Goal: Task Accomplishment & Management: Manage account settings

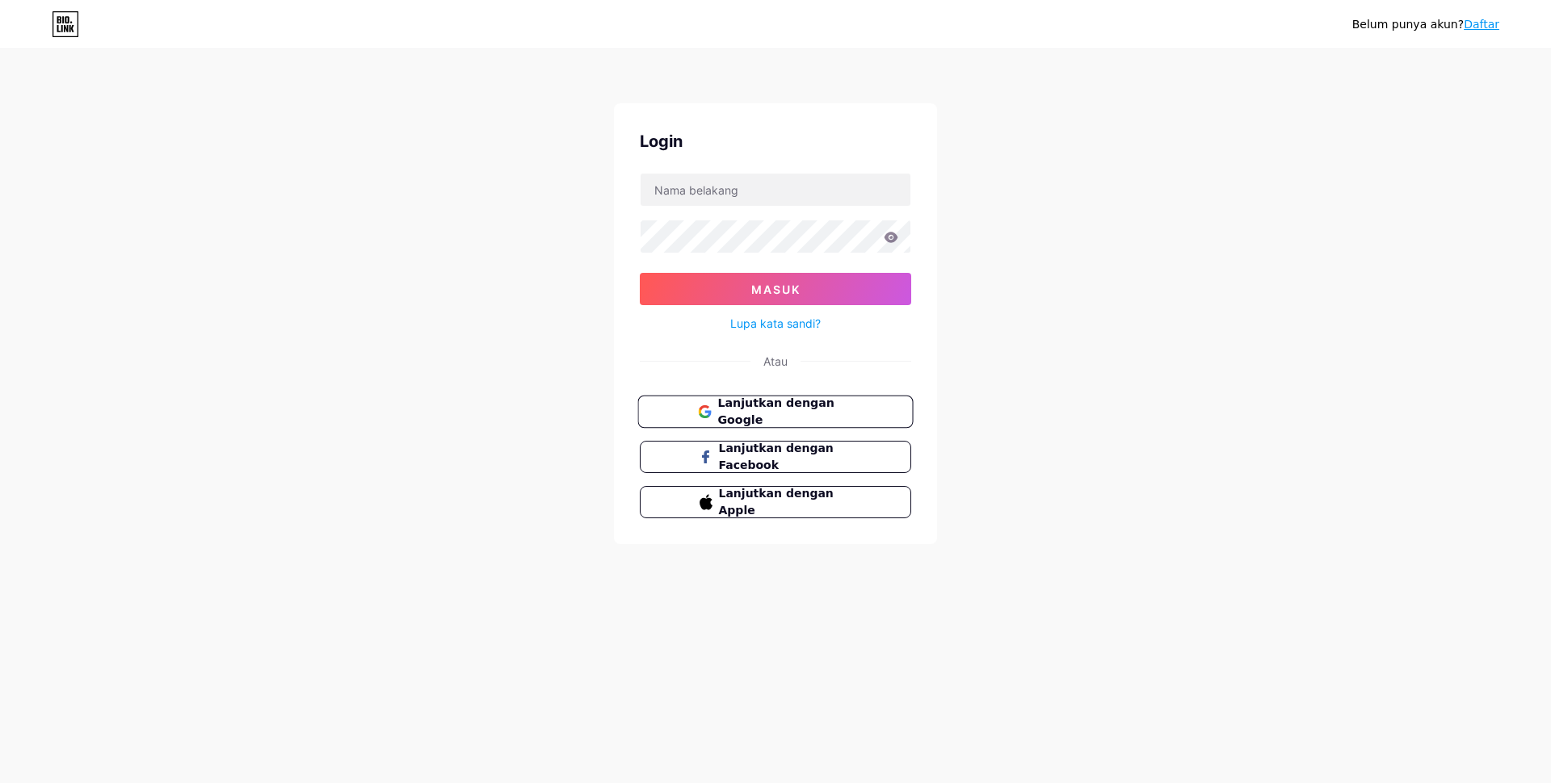
click at [818, 418] on font "Lanjutkan dengan Google" at bounding box center [775, 412] width 116 height 31
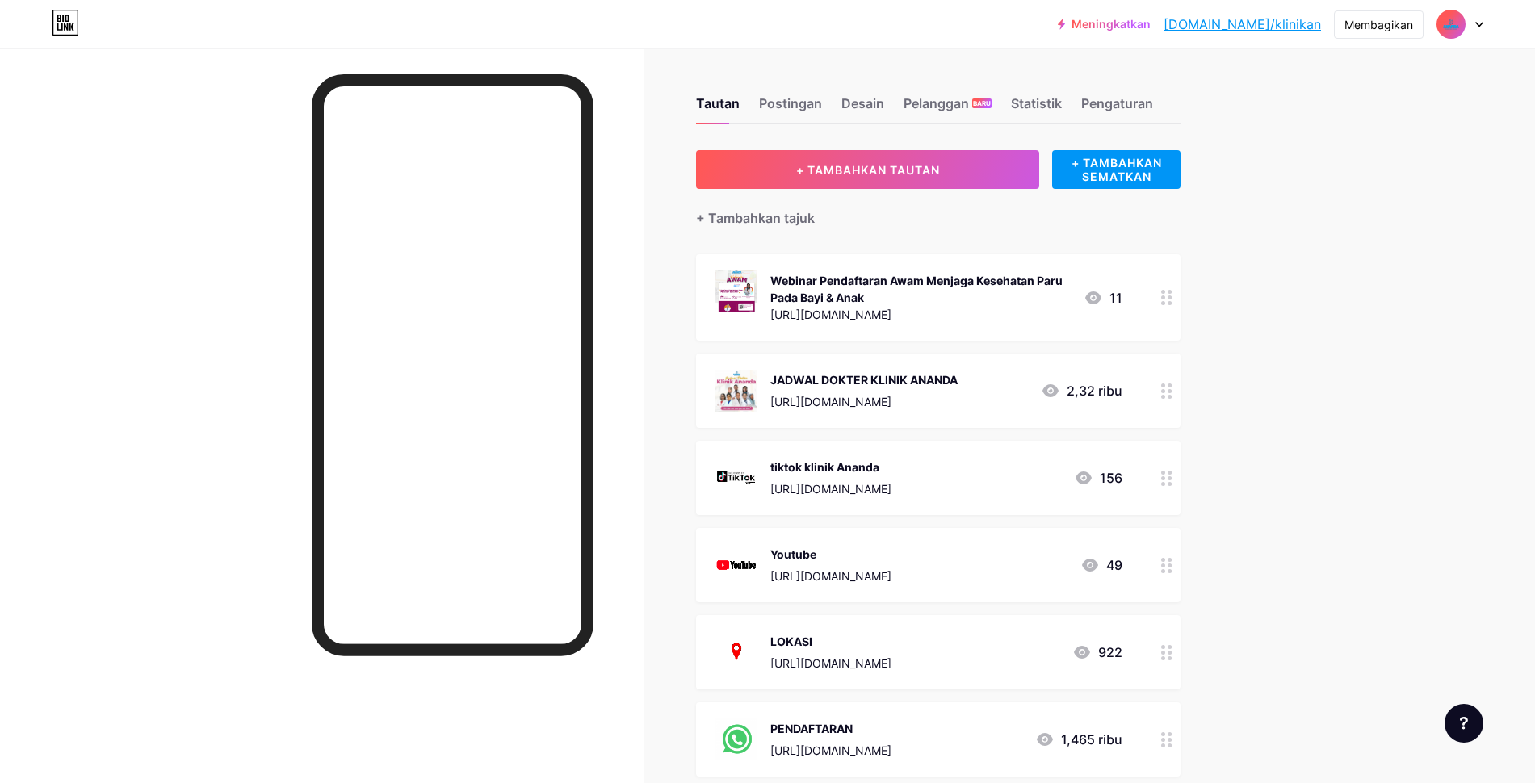
click at [1103, 295] on icon at bounding box center [1093, 297] width 19 height 19
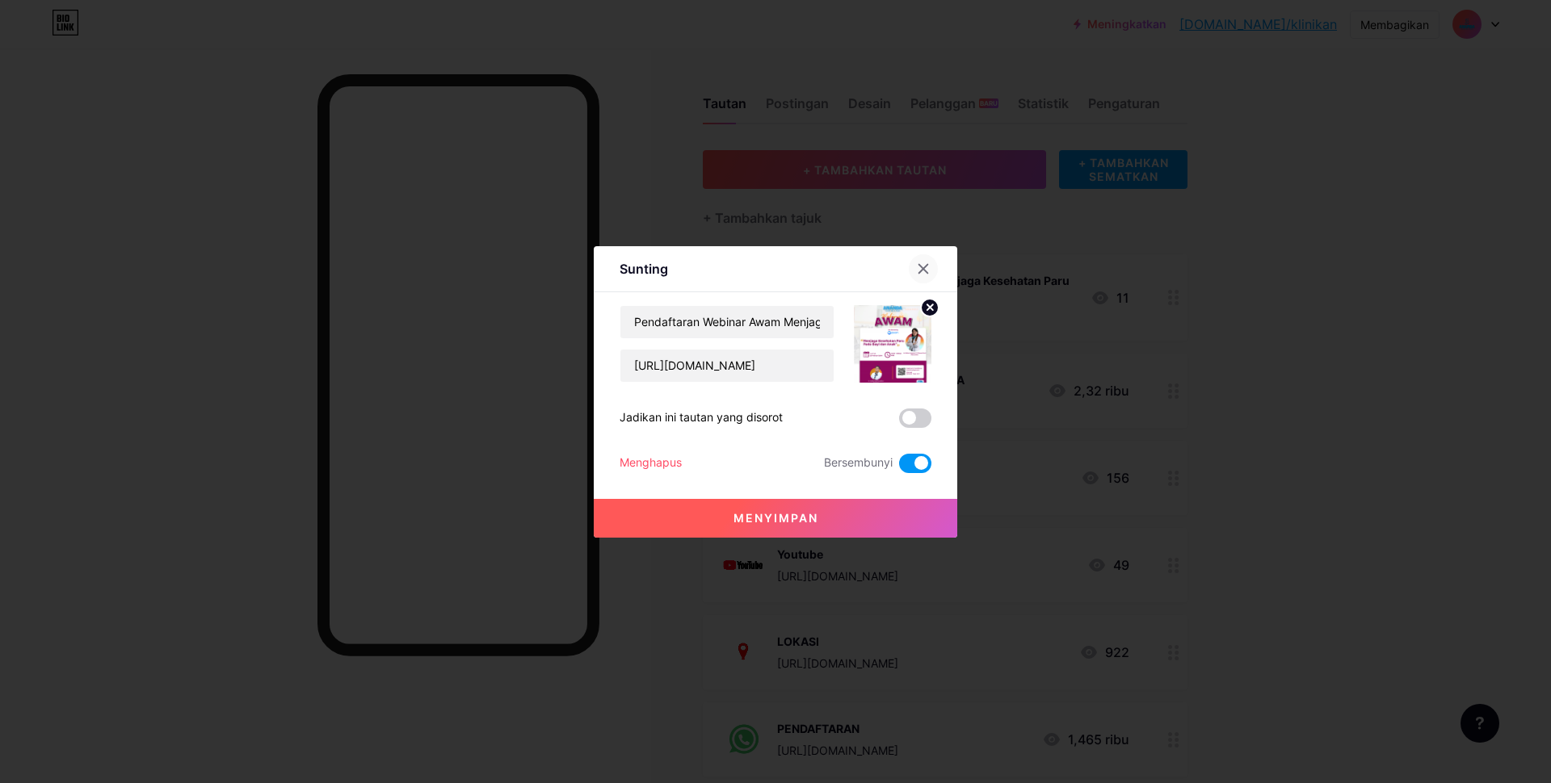
click at [917, 274] on icon at bounding box center [923, 268] width 13 height 13
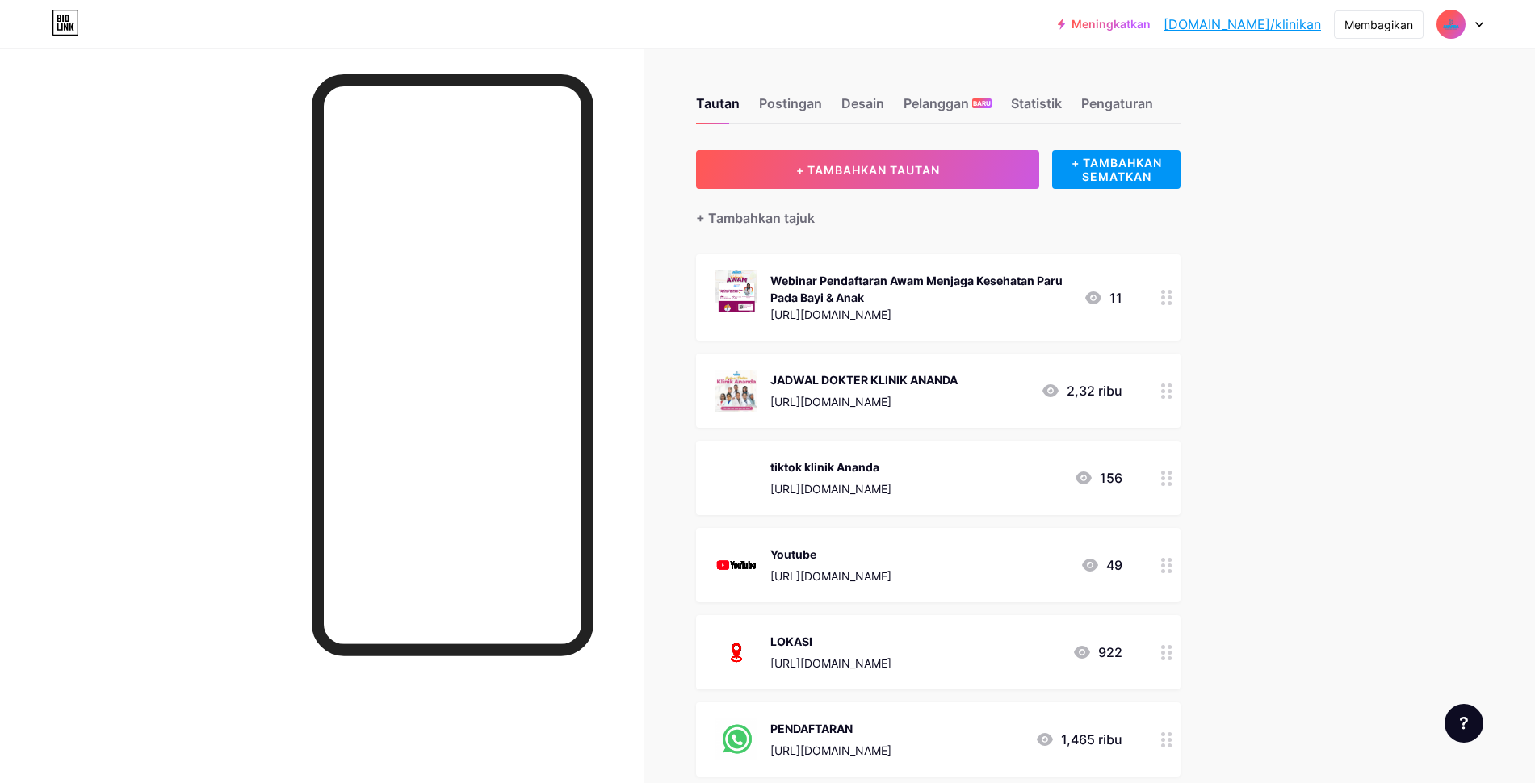
click at [1165, 304] on div at bounding box center [1166, 297] width 27 height 86
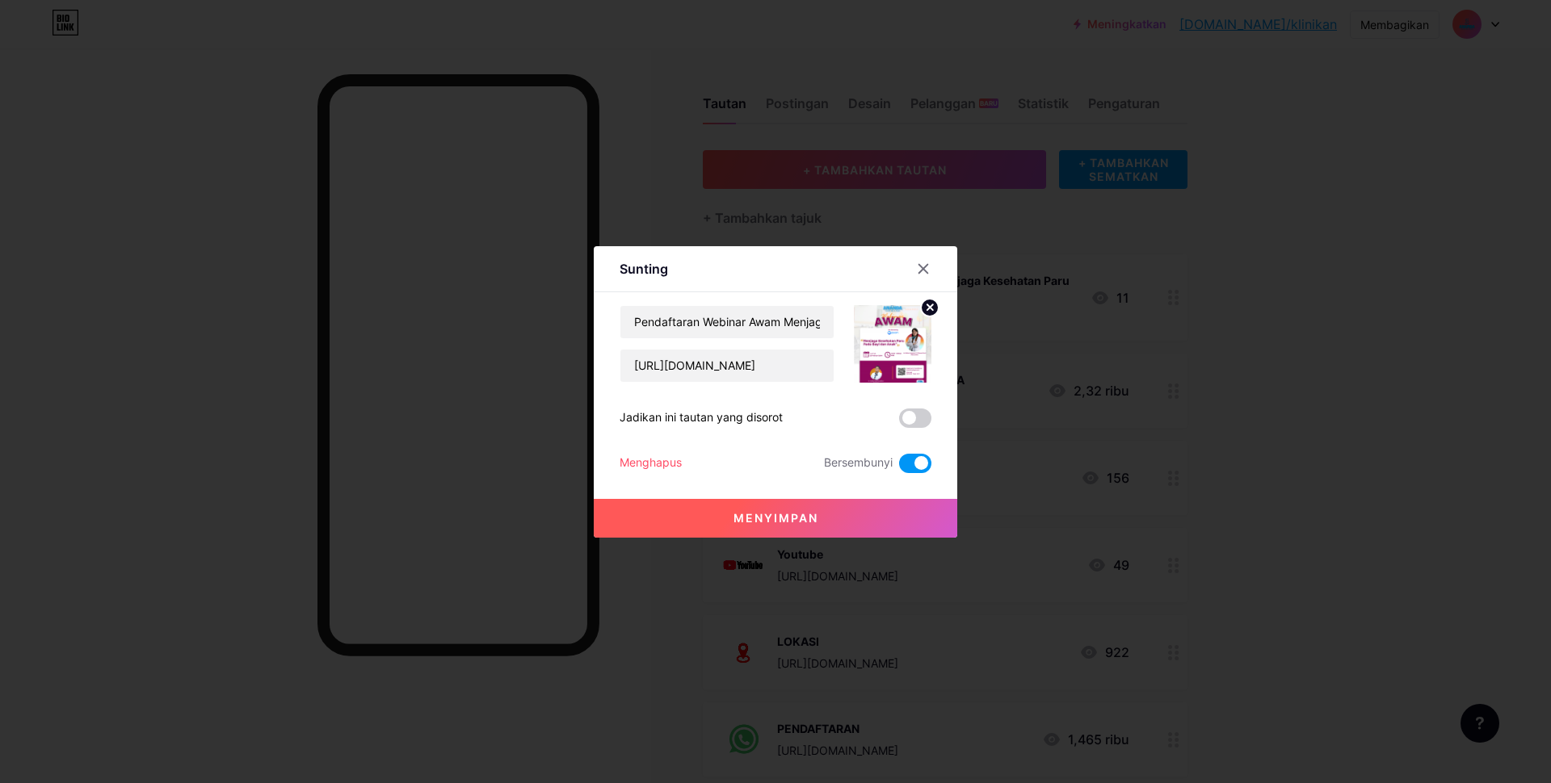
click at [1351, 460] on div at bounding box center [775, 391] width 1551 height 783
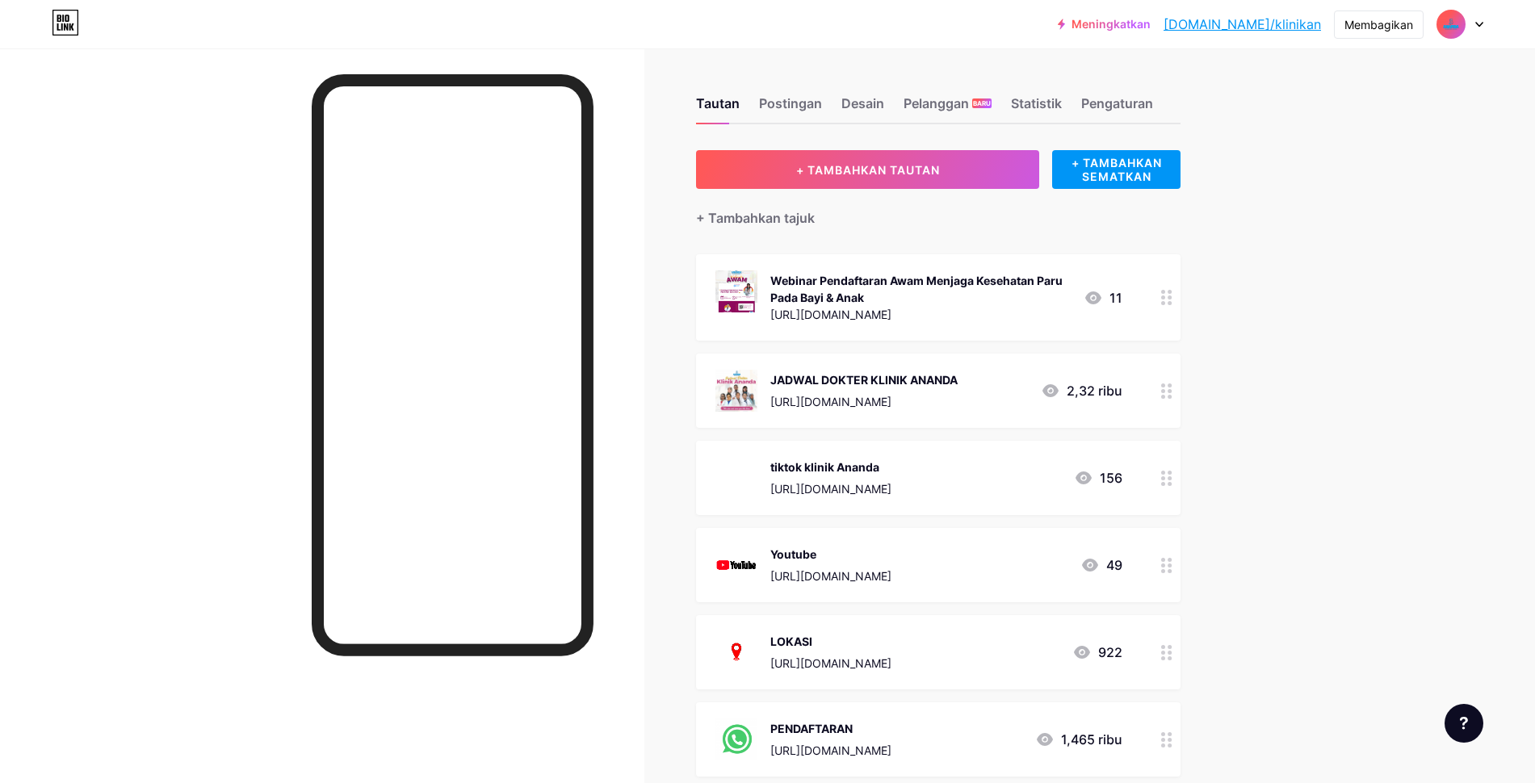
click at [1314, 292] on div "Meningkatkan [DOMAIN_NAME]/klinik... [DOMAIN_NAME]/klinikan Membagikan Beralih …" at bounding box center [767, 526] width 1535 height 1052
click at [1165, 296] on circle at bounding box center [1163, 298] width 4 height 4
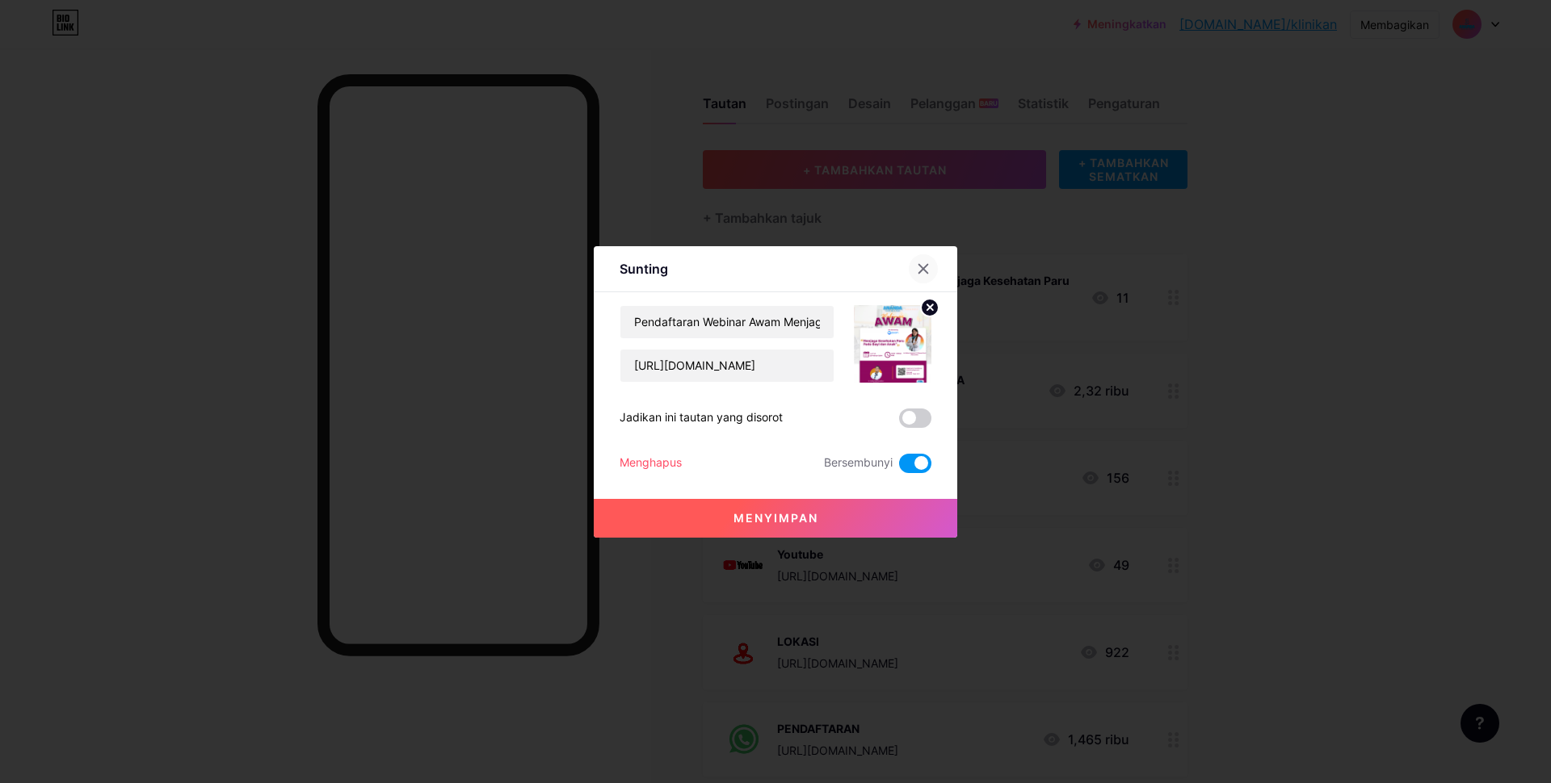
click at [922, 275] on div at bounding box center [923, 268] width 29 height 29
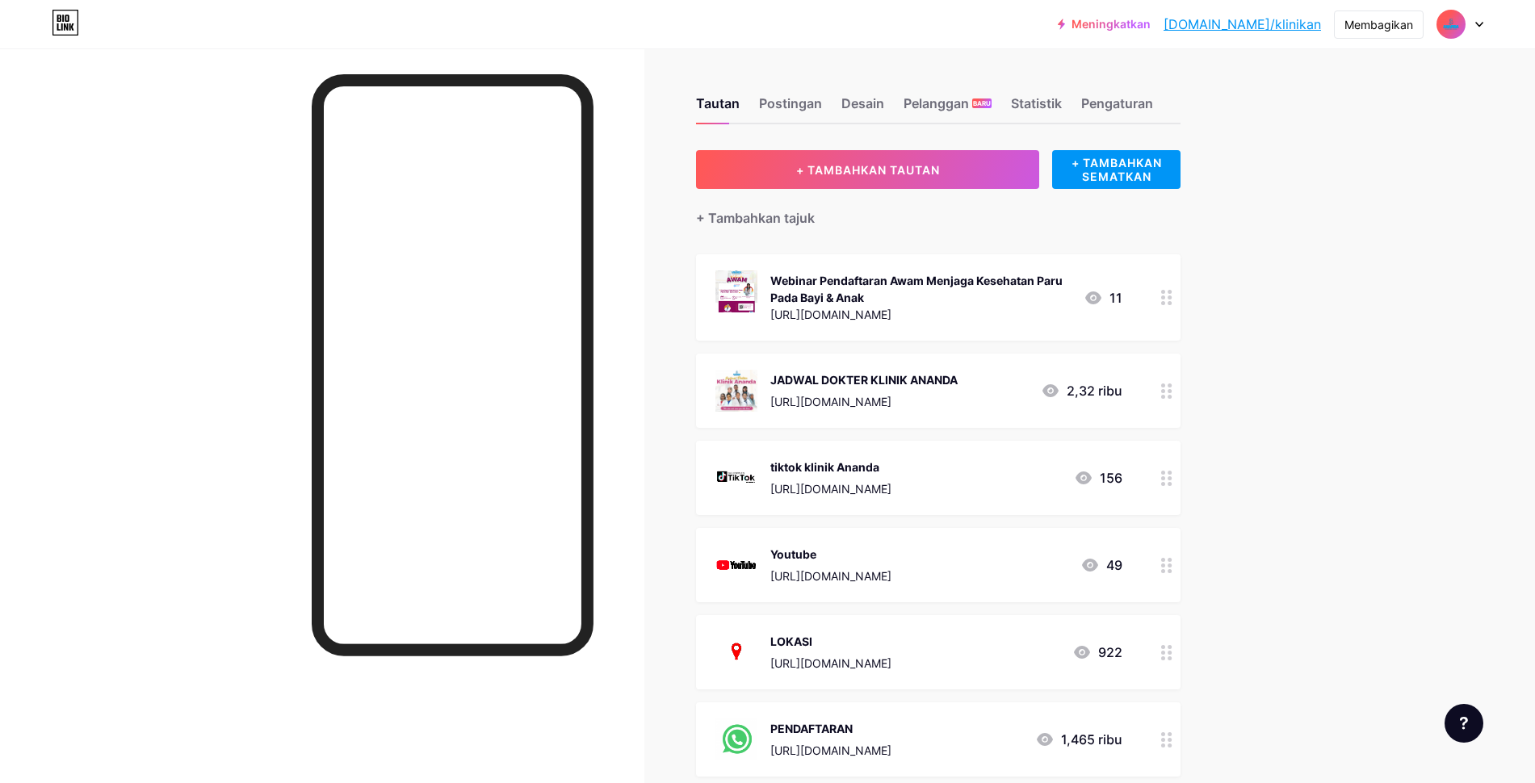
click at [1166, 301] on div at bounding box center [1166, 297] width 27 height 86
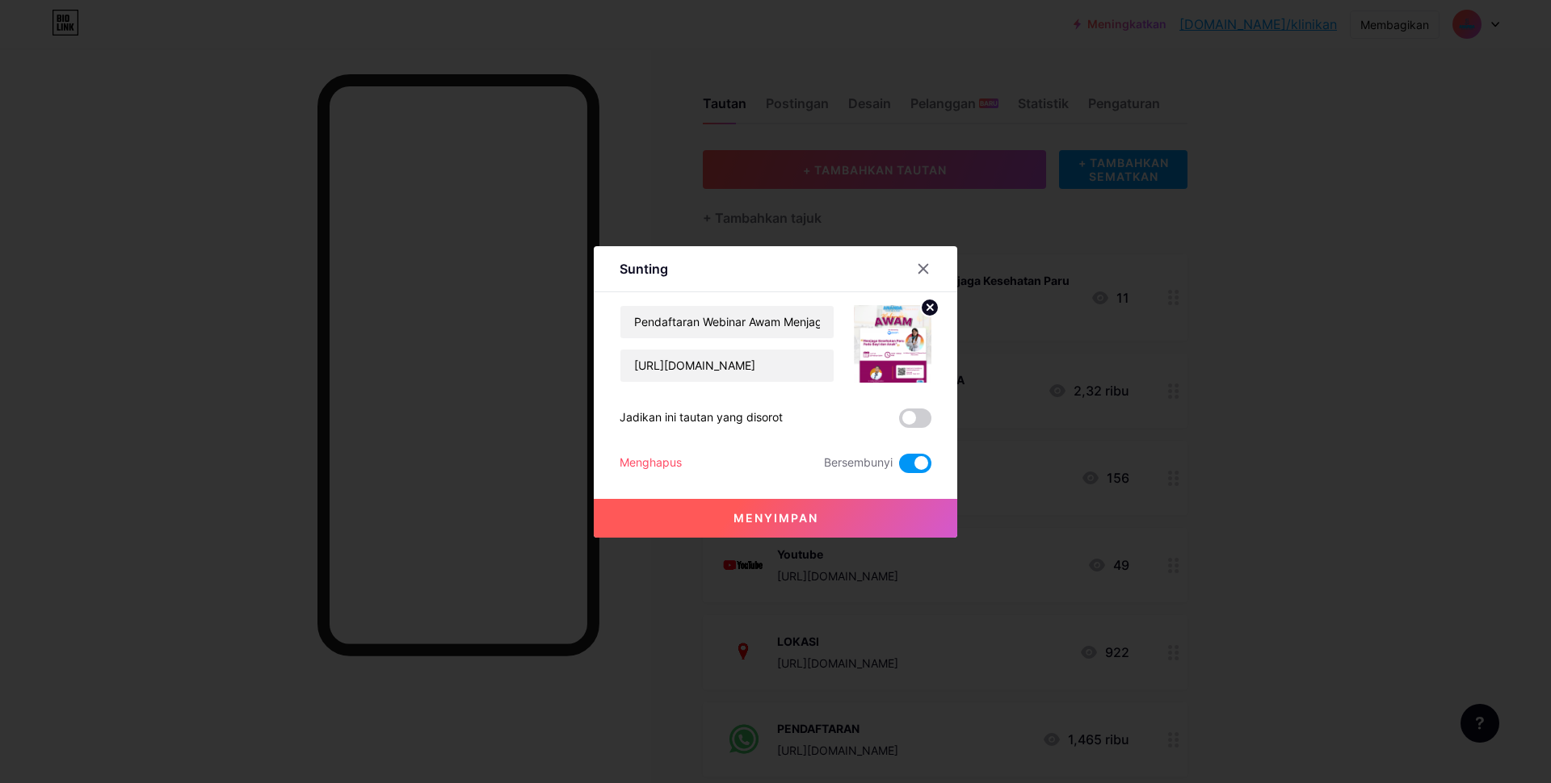
click at [922, 315] on circle at bounding box center [930, 308] width 18 height 18
click at [900, 462] on span at bounding box center [915, 463] width 32 height 19
click at [899, 468] on input "checkbox" at bounding box center [899, 468] width 0 height 0
click at [649, 464] on font "Menghapus" at bounding box center [650, 463] width 62 height 14
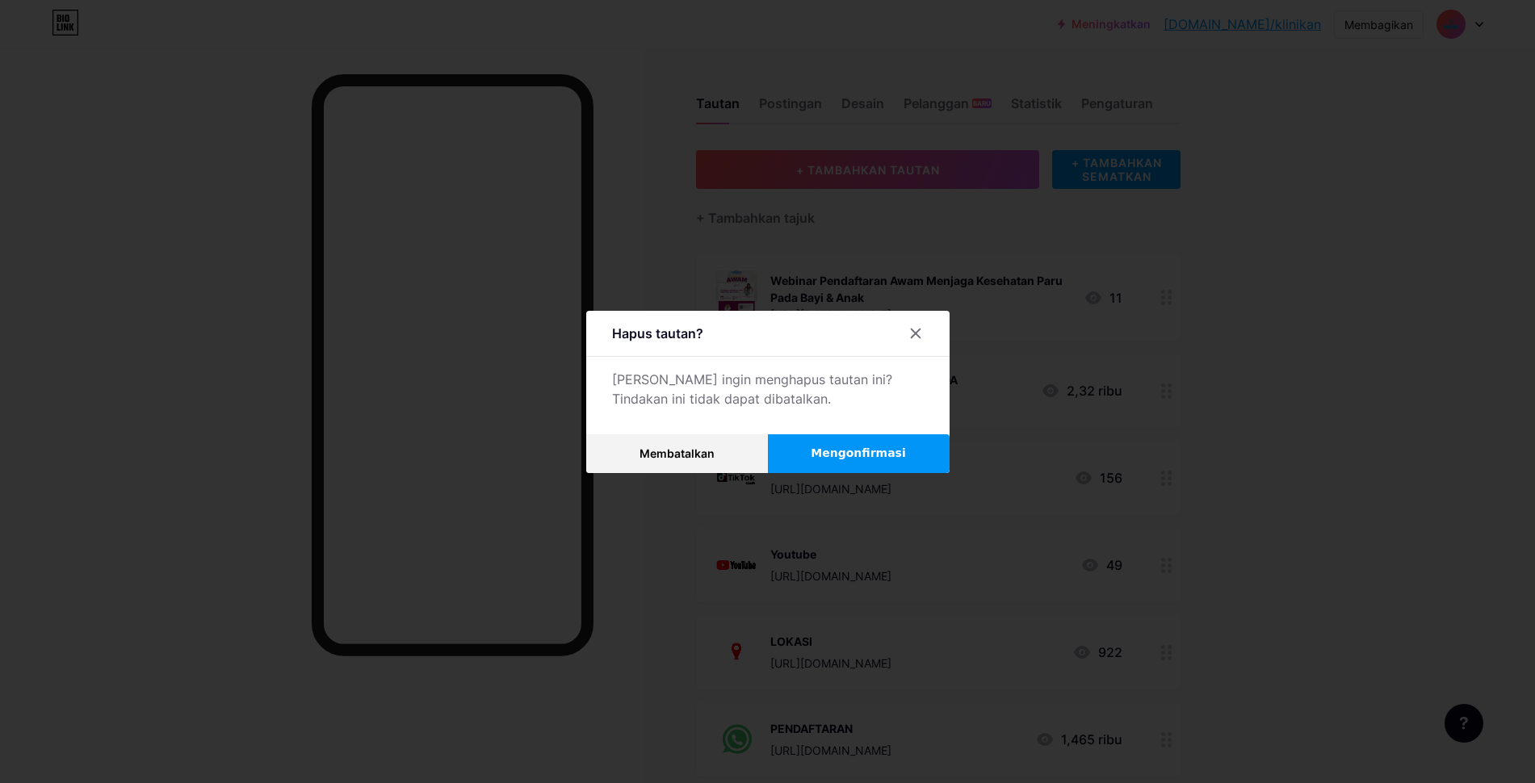
click at [826, 459] on font "Mengonfirmasi" at bounding box center [858, 453] width 94 height 13
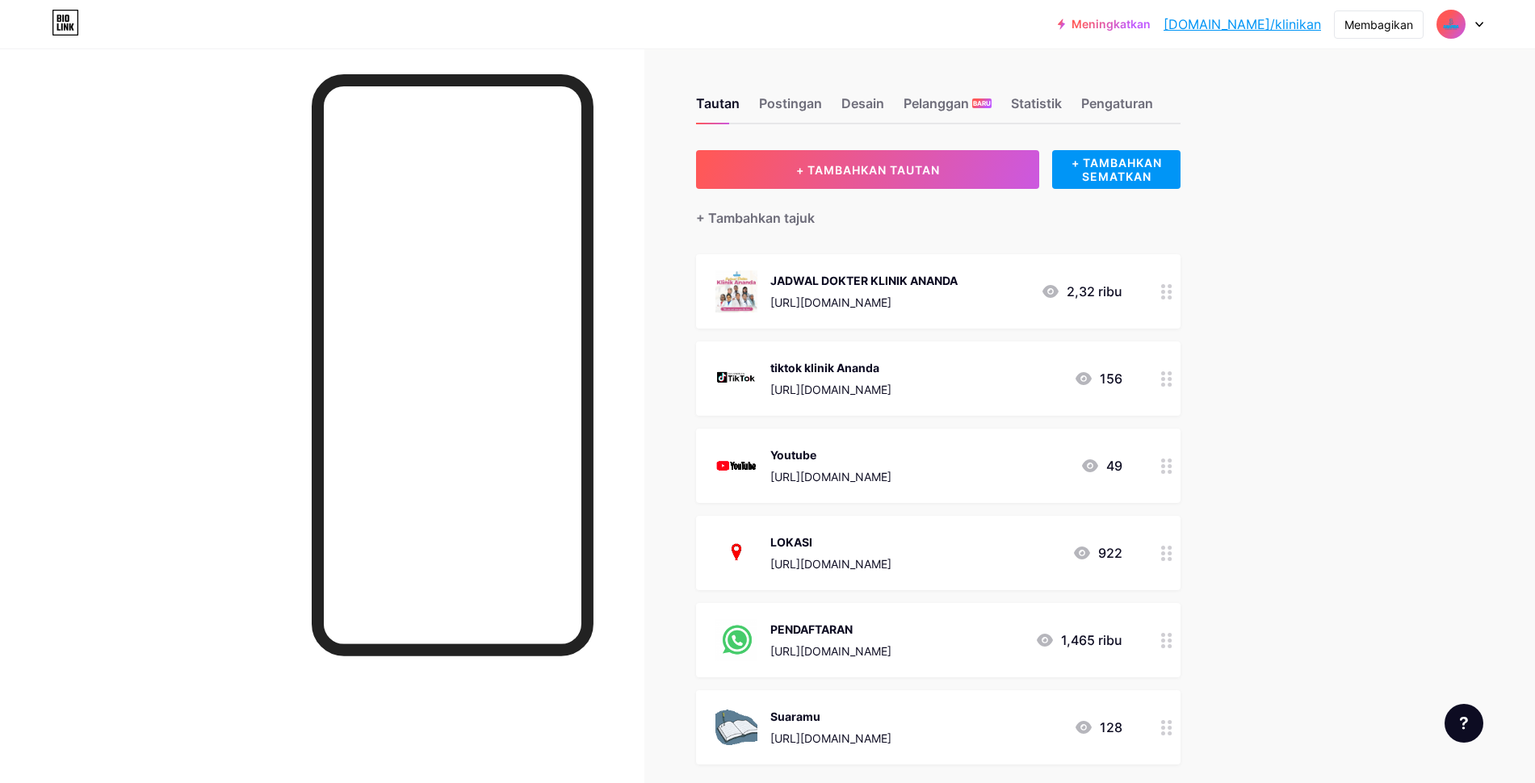
click at [892, 296] on font "https://online.fliphtml5.com/etojv/szng/index.html" at bounding box center [830, 303] width 121 height 14
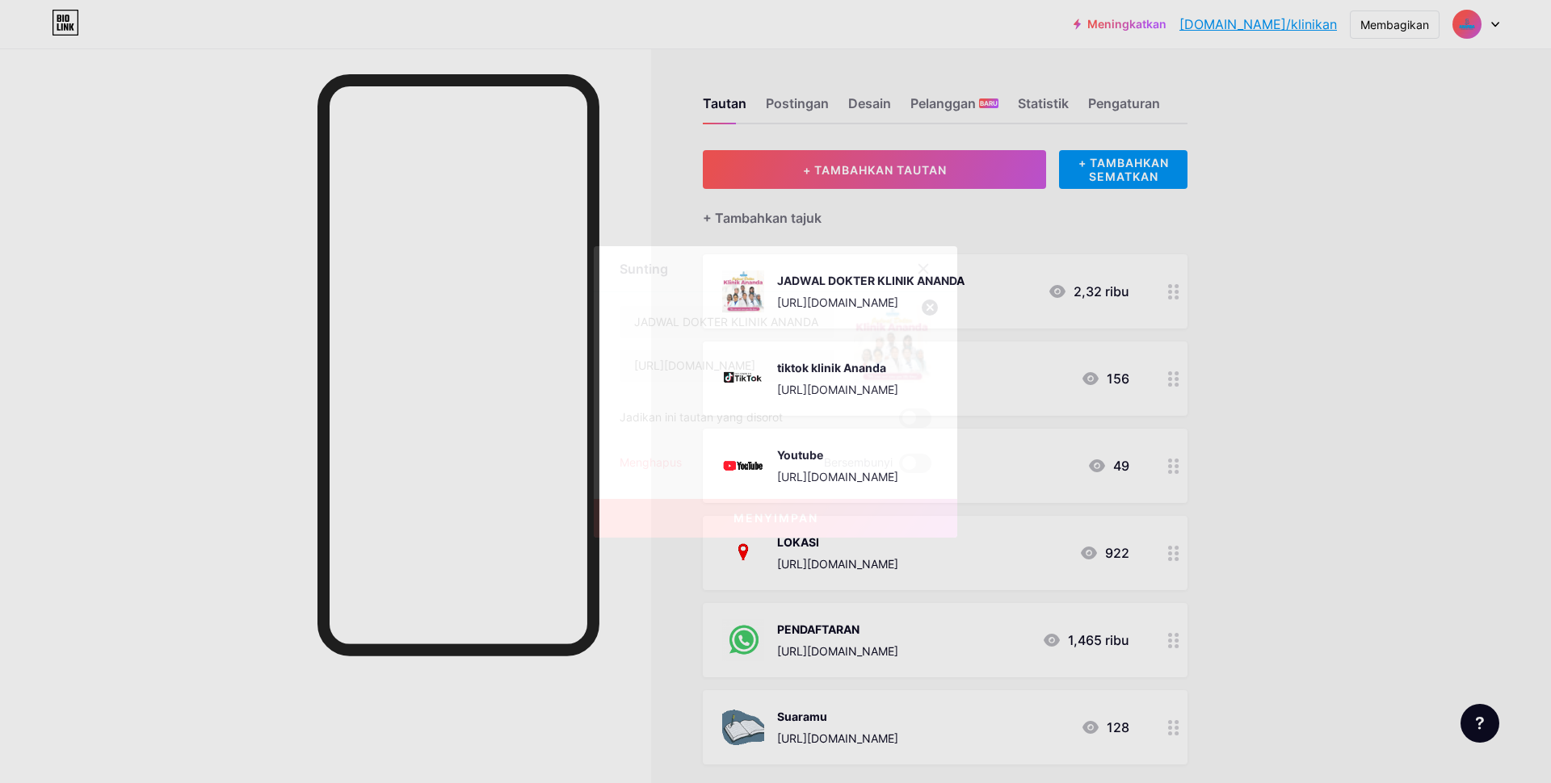
click at [909, 266] on div at bounding box center [923, 268] width 29 height 29
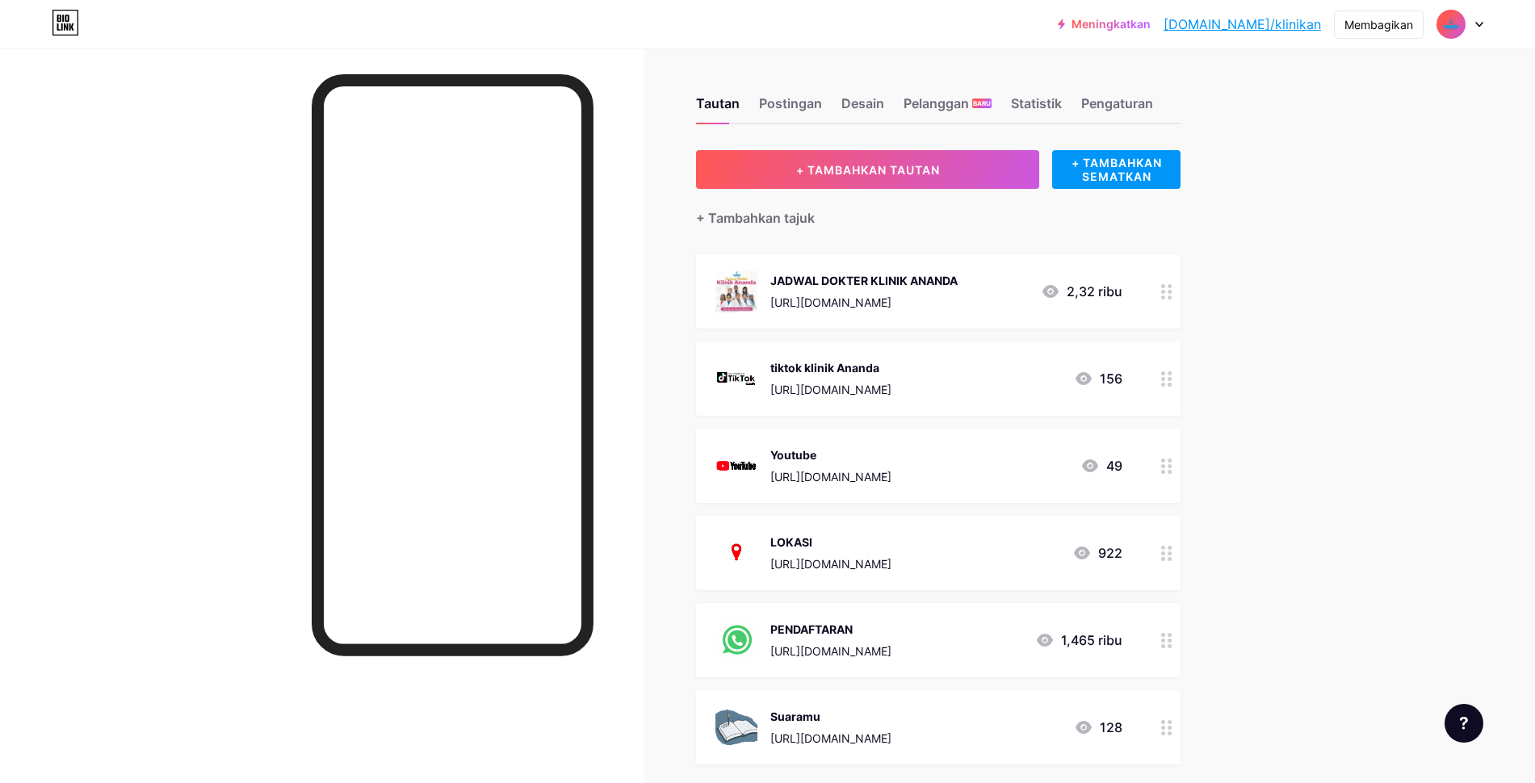
click at [1170, 288] on icon at bounding box center [1166, 291] width 11 height 15
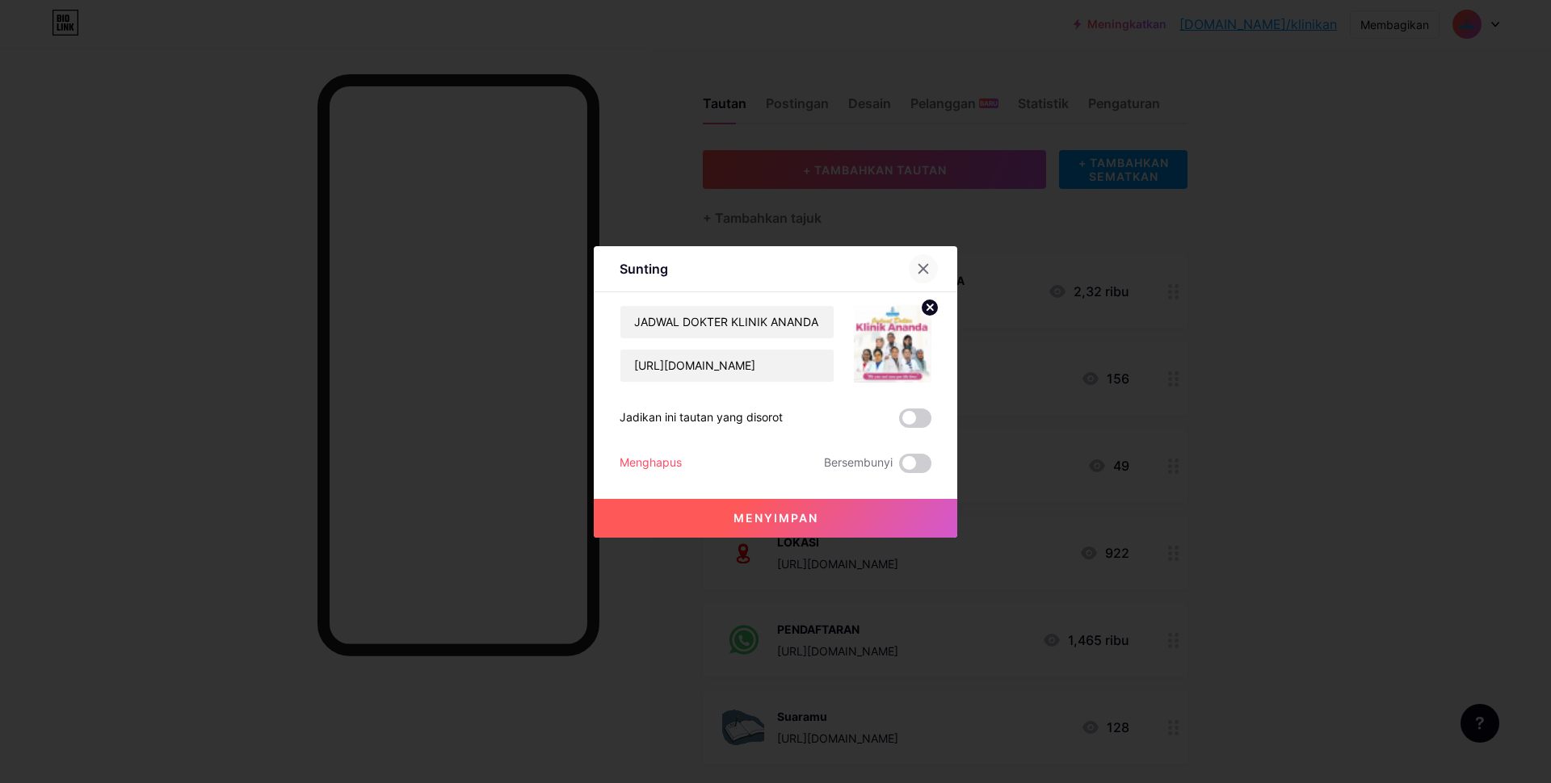
click at [925, 268] on div at bounding box center [923, 268] width 29 height 29
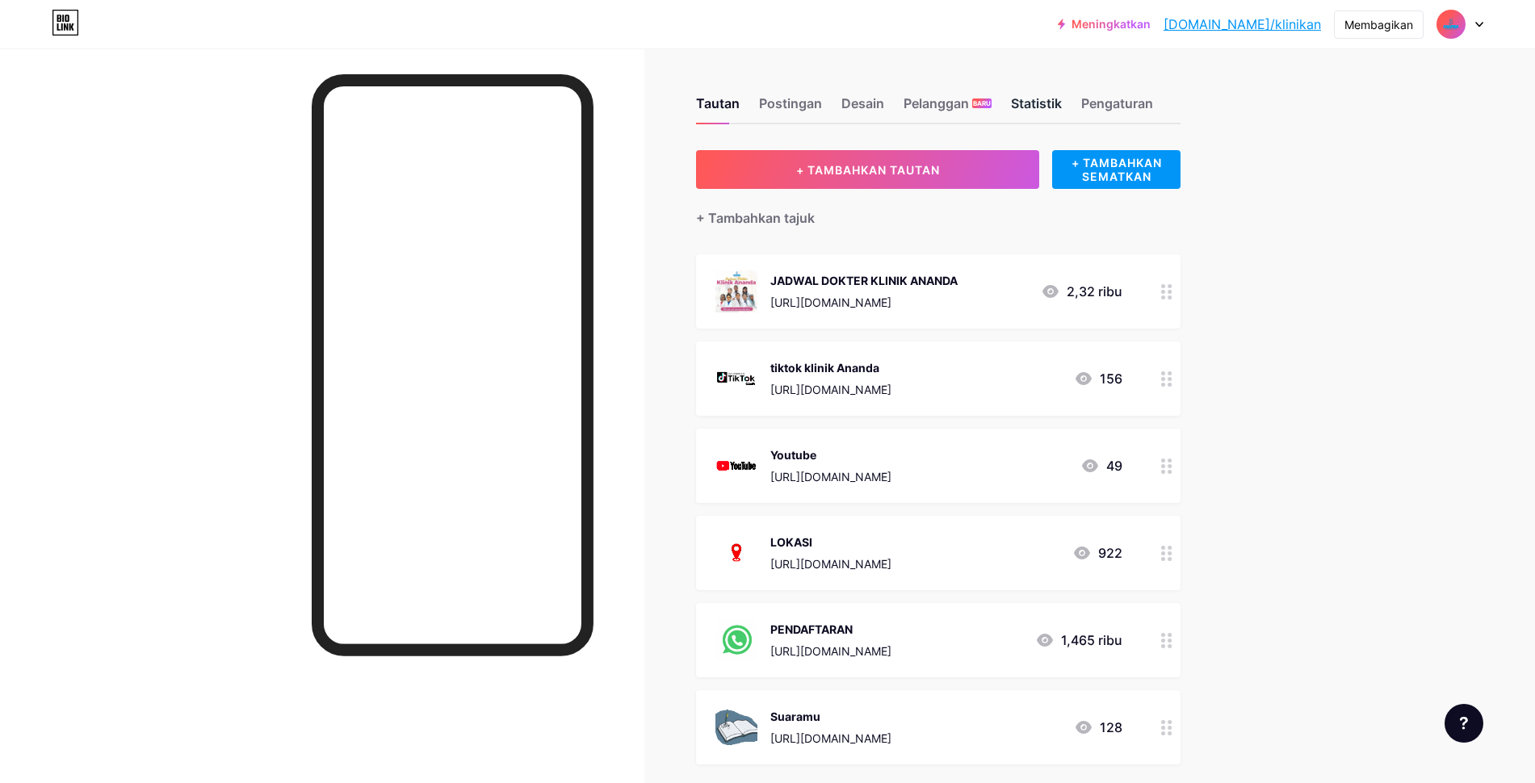
click at [1050, 107] on font "Statistik" at bounding box center [1036, 103] width 51 height 16
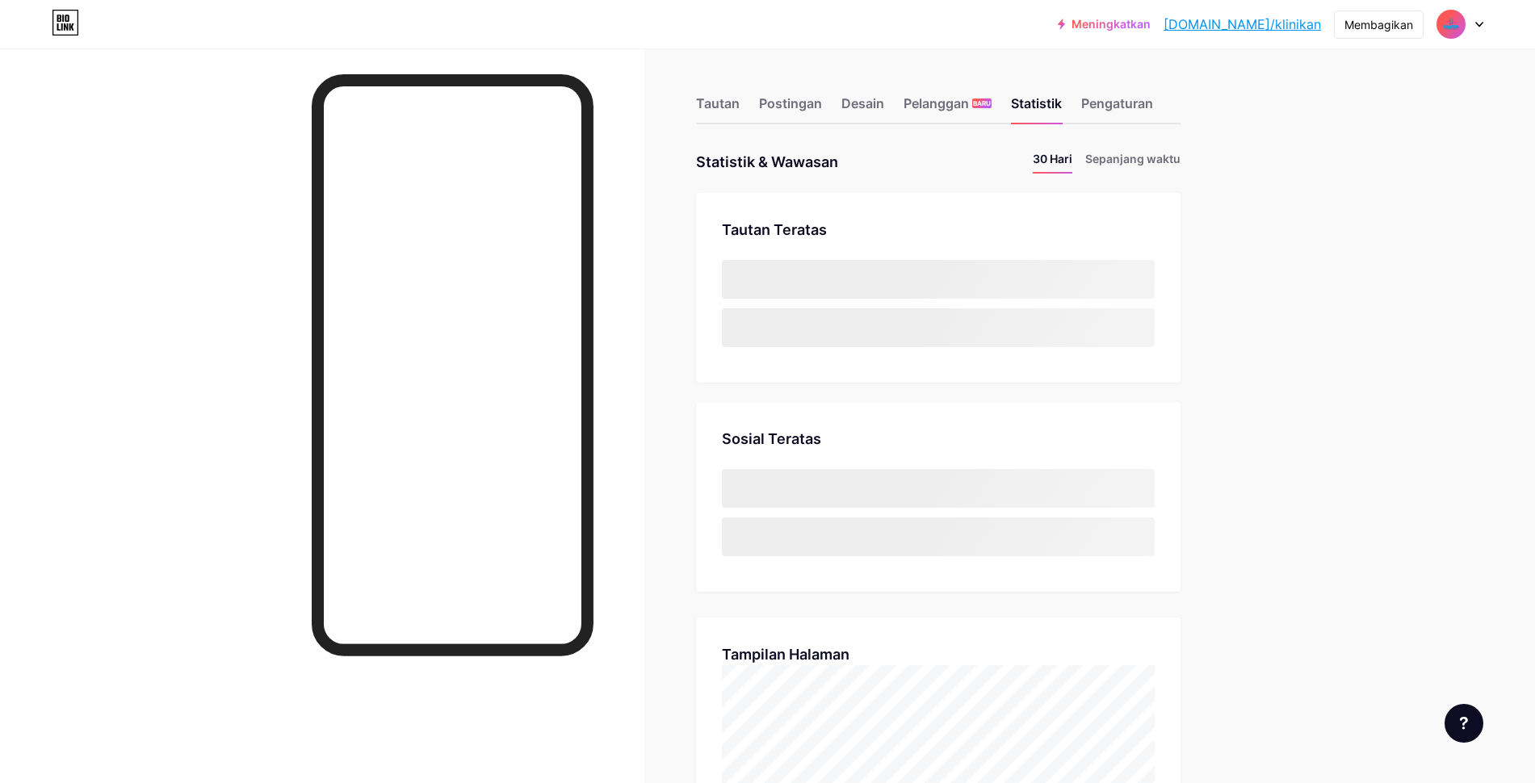
scroll to position [783, 1535]
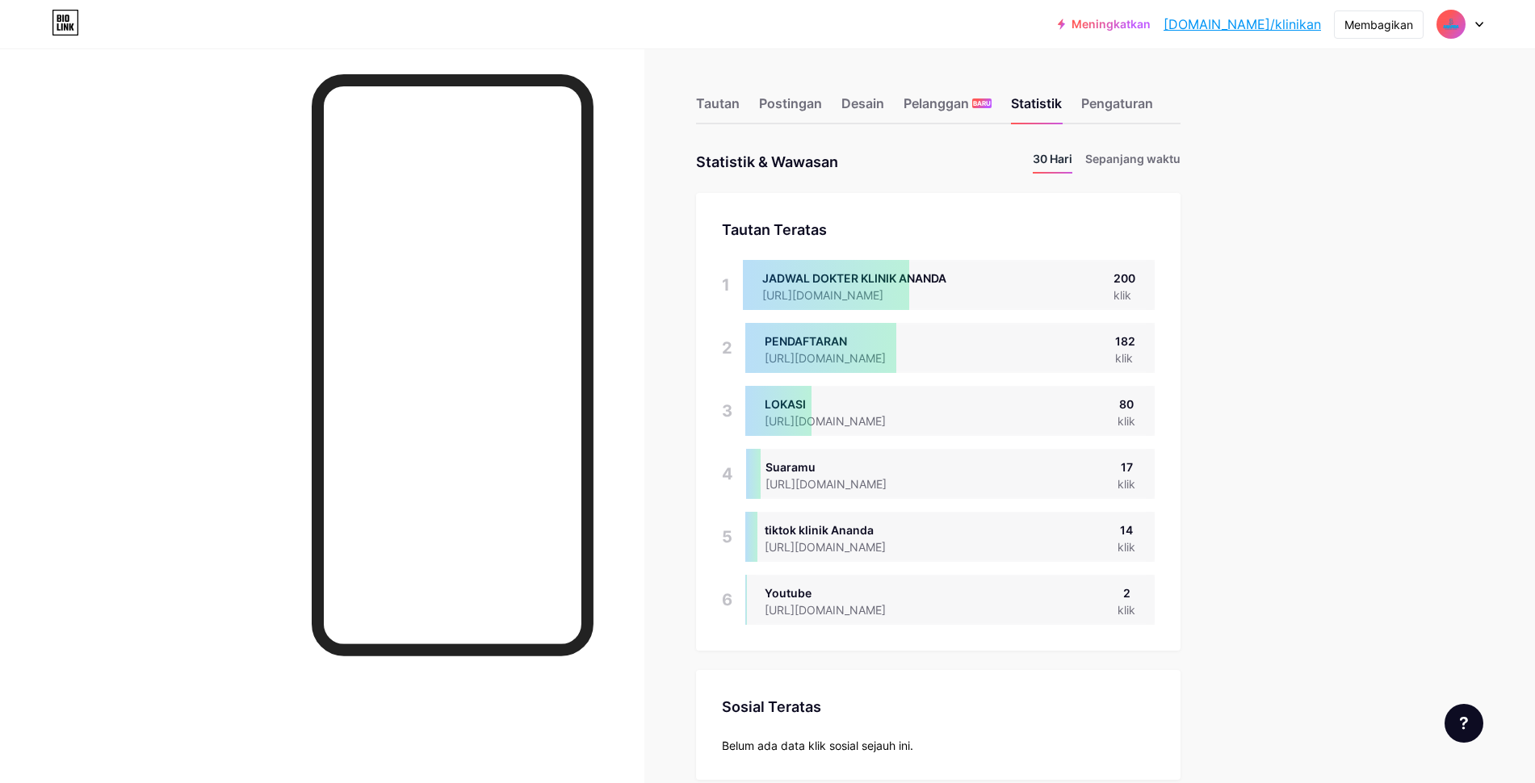
click at [1054, 157] on font "30 Hari" at bounding box center [1053, 159] width 40 height 14
click at [1068, 160] on font "30 Hari" at bounding box center [1053, 159] width 40 height 14
click at [1123, 170] on li "Sepanjang waktu" at bounding box center [1132, 161] width 95 height 23
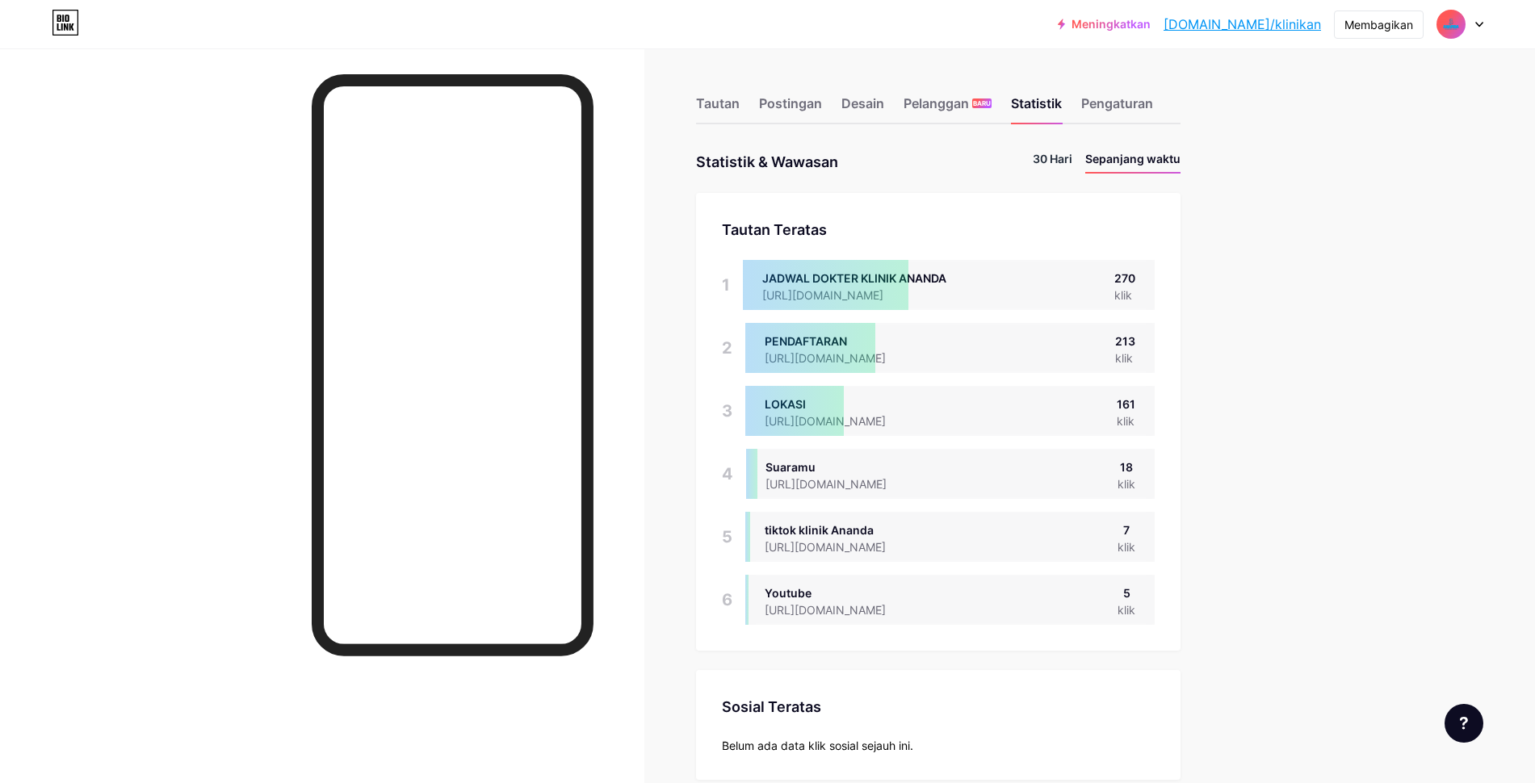
click at [1066, 159] on font "30 Hari" at bounding box center [1053, 159] width 40 height 14
click at [878, 112] on div "Desain" at bounding box center [863, 108] width 43 height 29
click at [1139, 108] on font "Pengaturan" at bounding box center [1117, 103] width 72 height 16
click at [740, 104] on font "Tautan" at bounding box center [718, 103] width 44 height 16
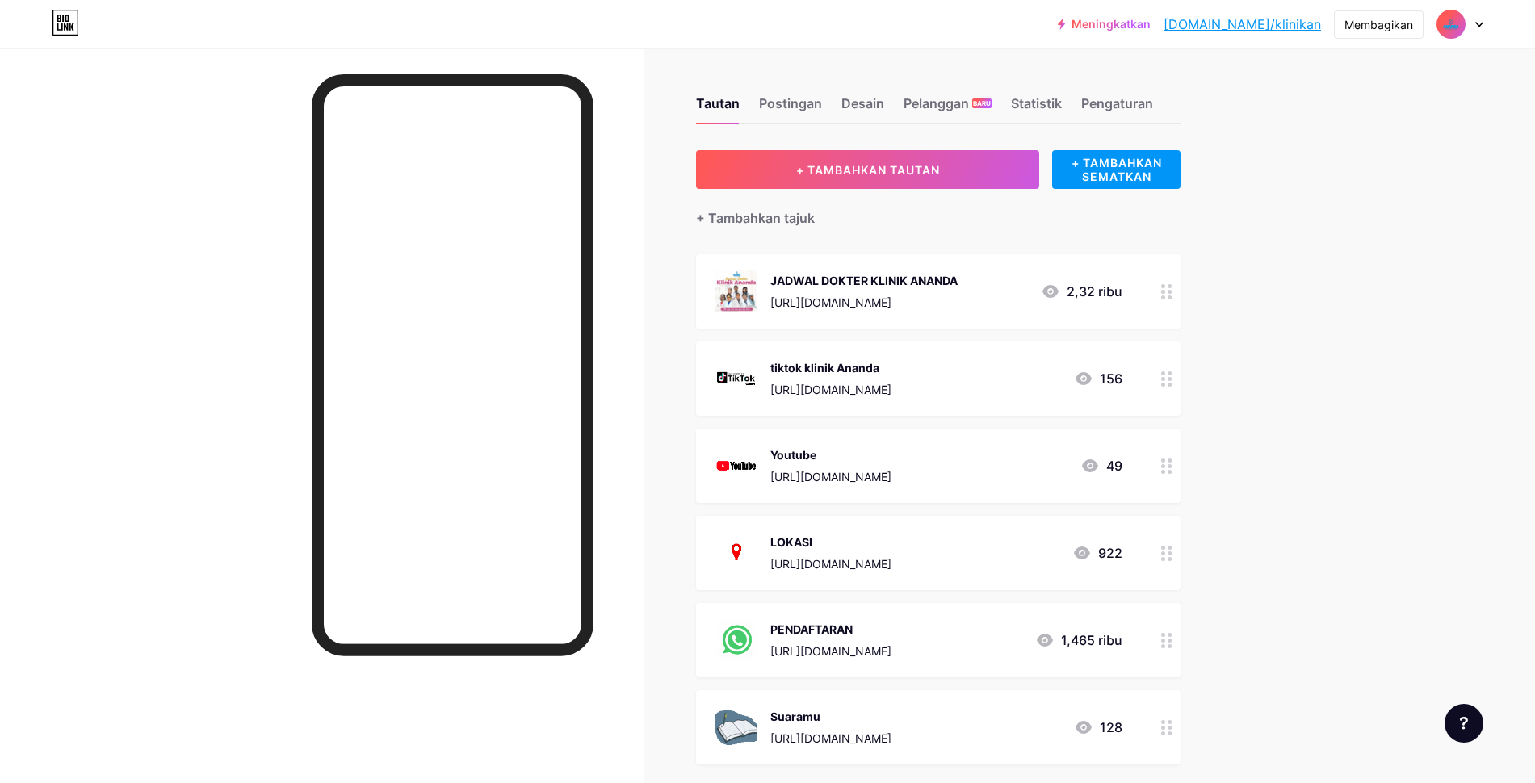
click at [1057, 282] on icon at bounding box center [1050, 291] width 19 height 19
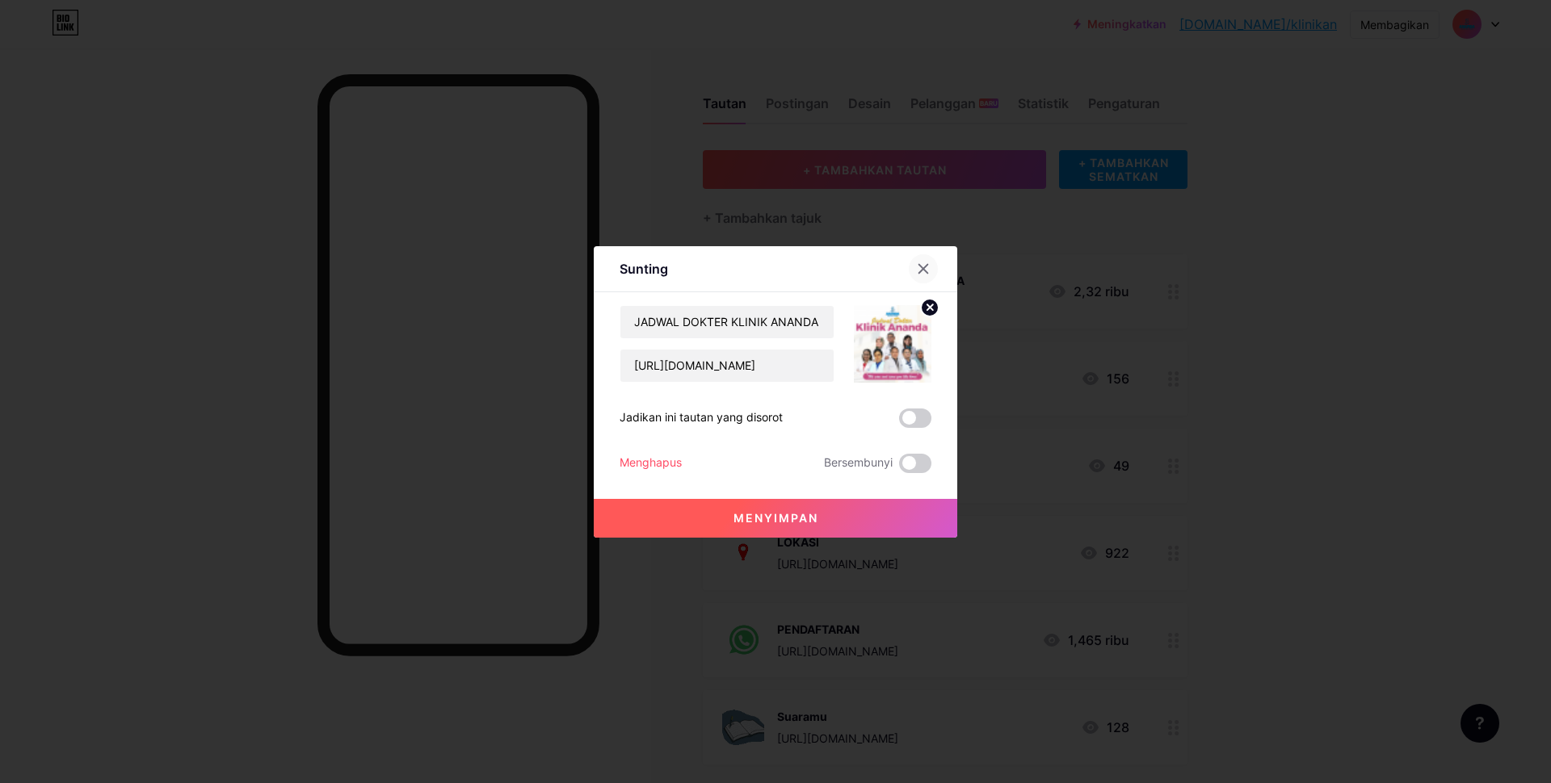
click at [917, 271] on icon at bounding box center [923, 268] width 13 height 13
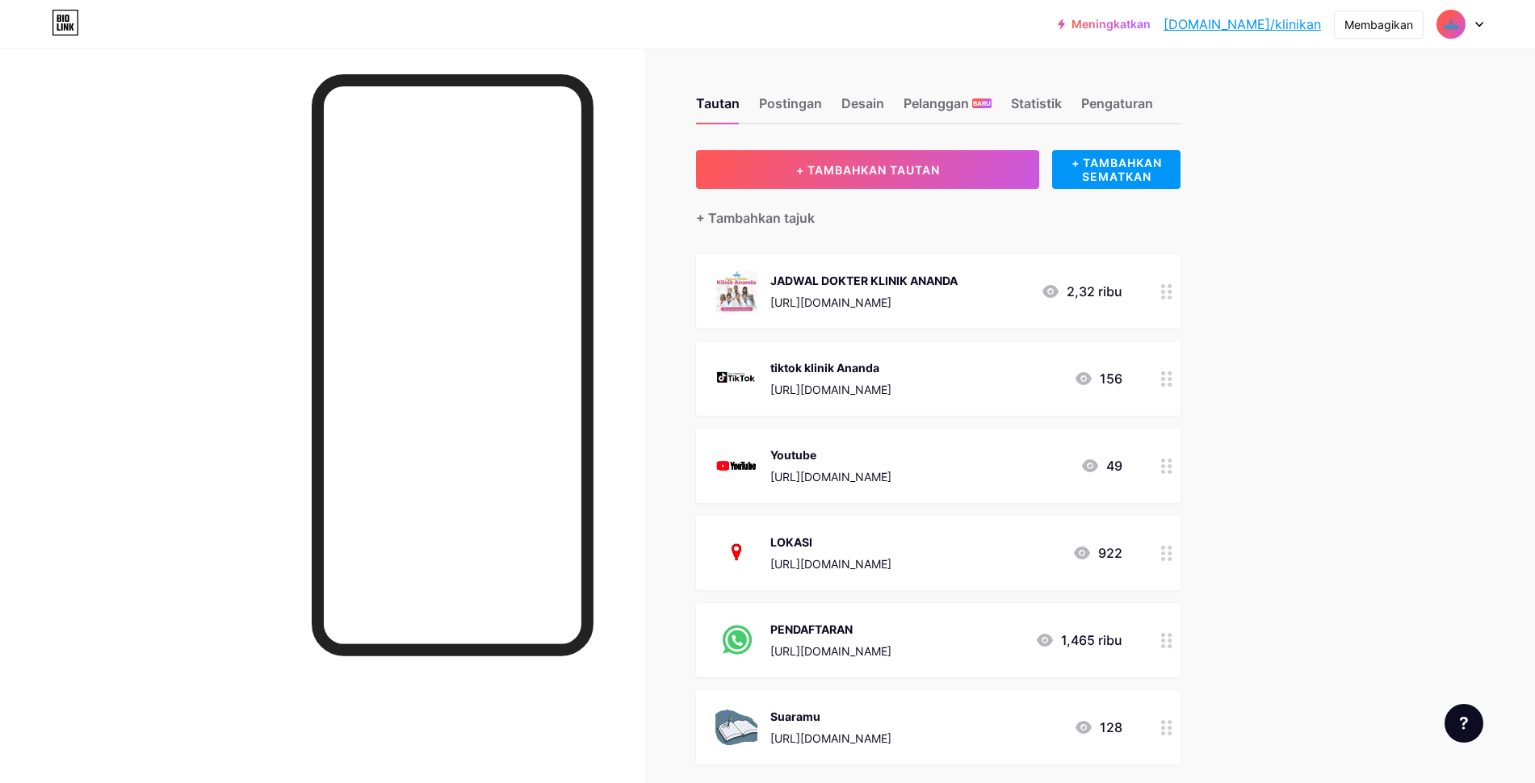
click at [1173, 292] on circle at bounding box center [1171, 292] width 4 height 4
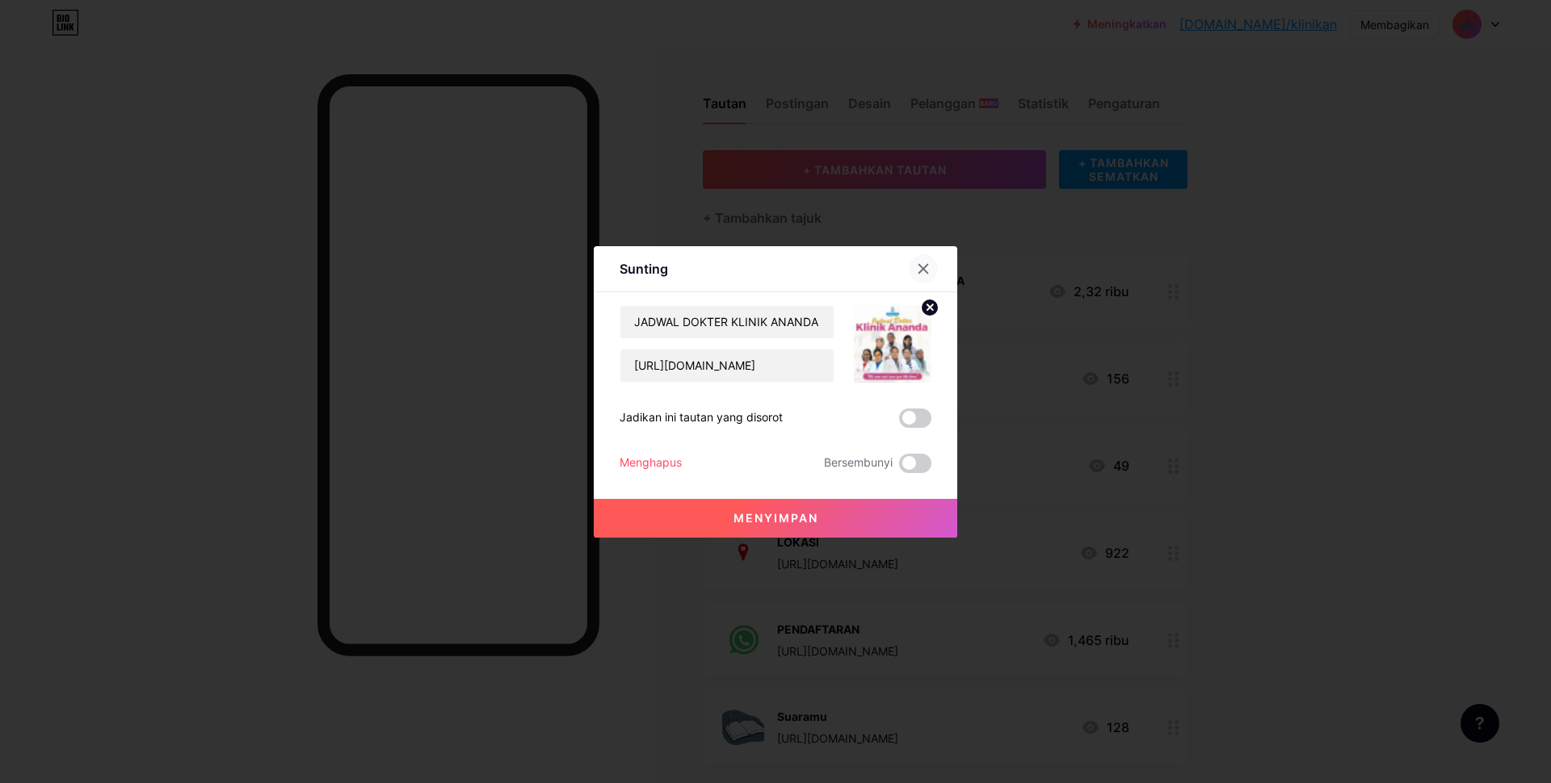
click at [917, 271] on icon at bounding box center [923, 268] width 13 height 13
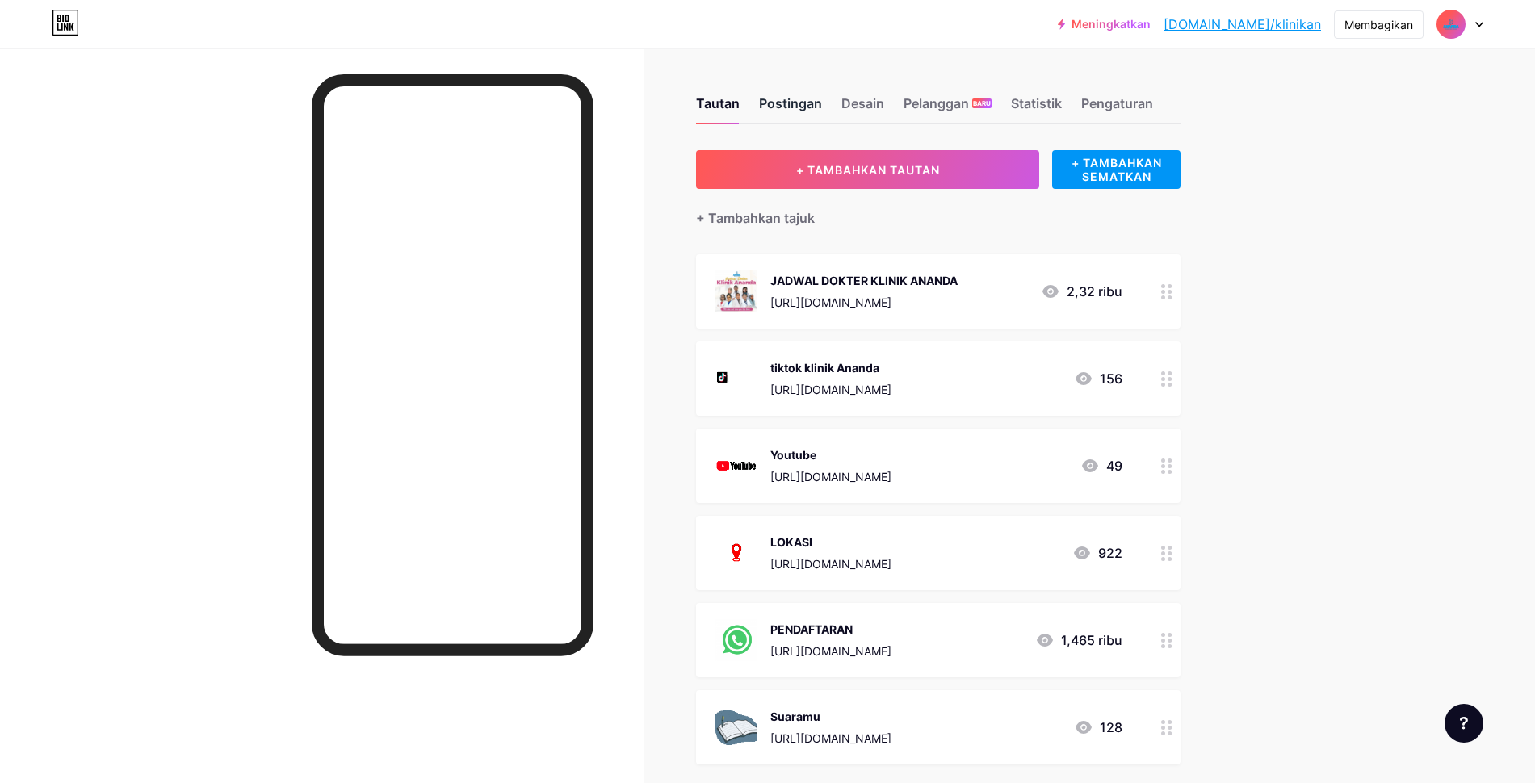
click at [787, 110] on font "Postingan" at bounding box center [790, 103] width 63 height 16
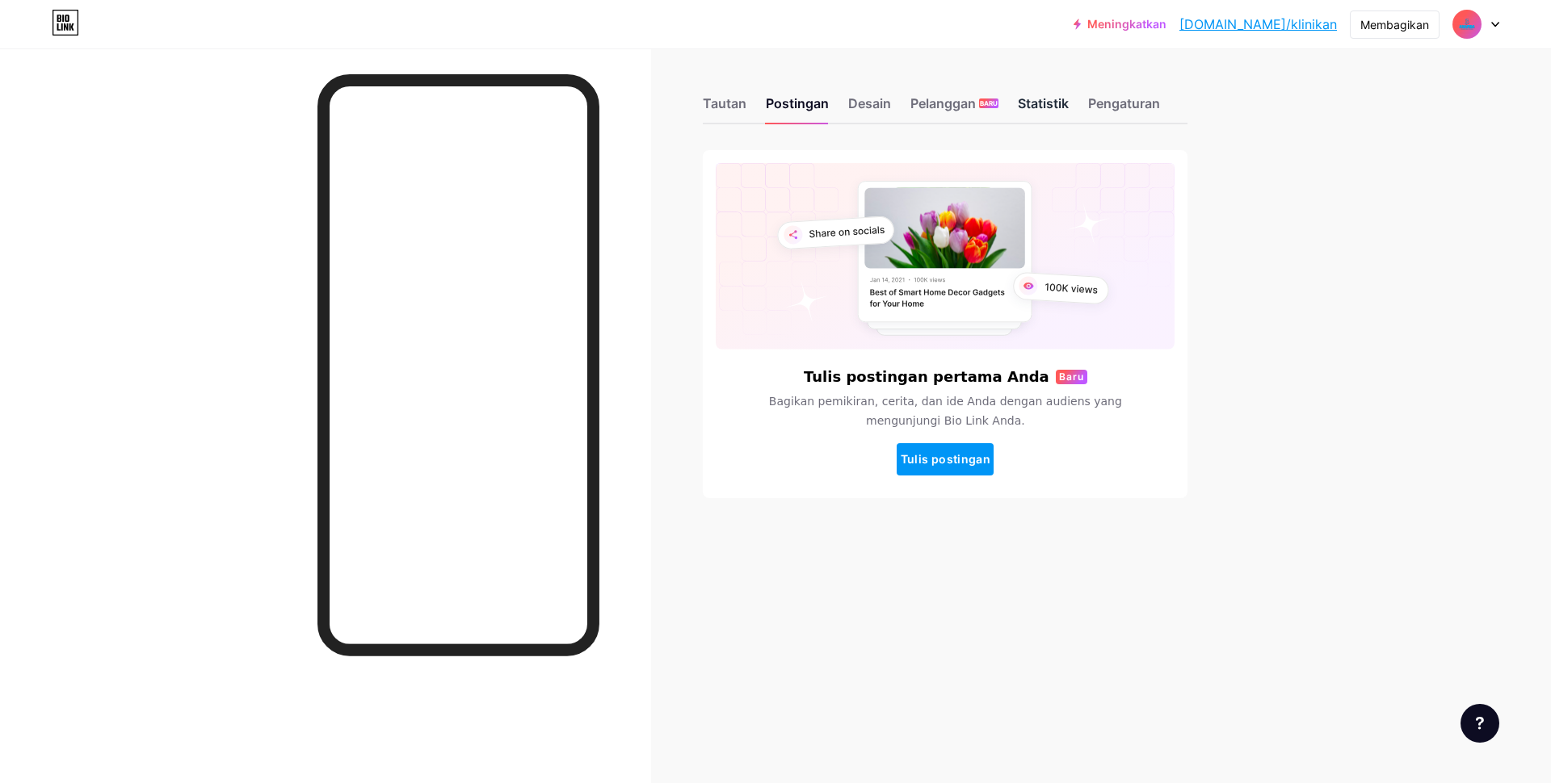
click at [1018, 103] on font "Statistik" at bounding box center [1043, 103] width 51 height 16
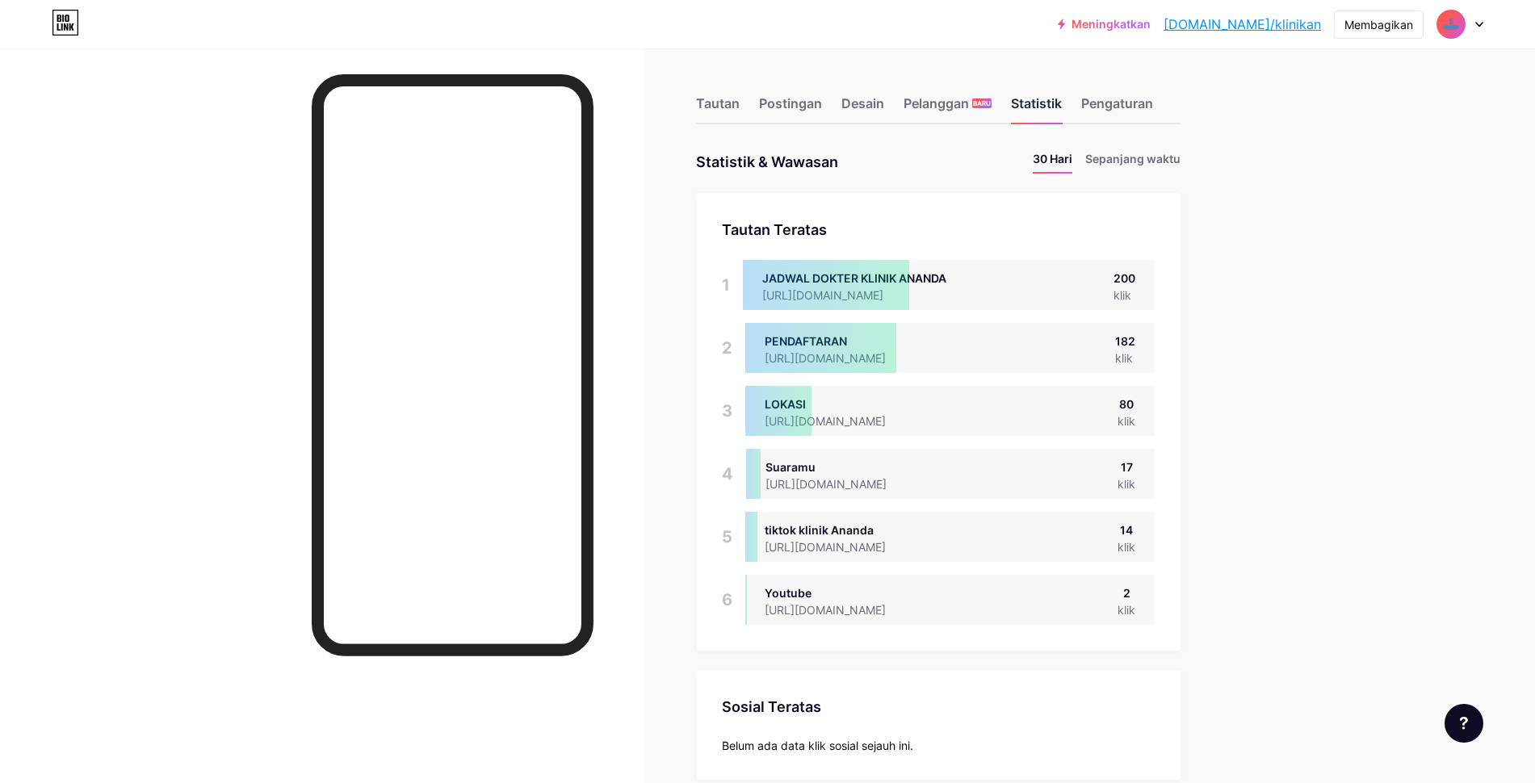
scroll to position [783, 1535]
click at [1126, 157] on font "Sepanjang waktu" at bounding box center [1132, 159] width 95 height 14
click at [1068, 158] on font "30 Hari" at bounding box center [1053, 159] width 40 height 14
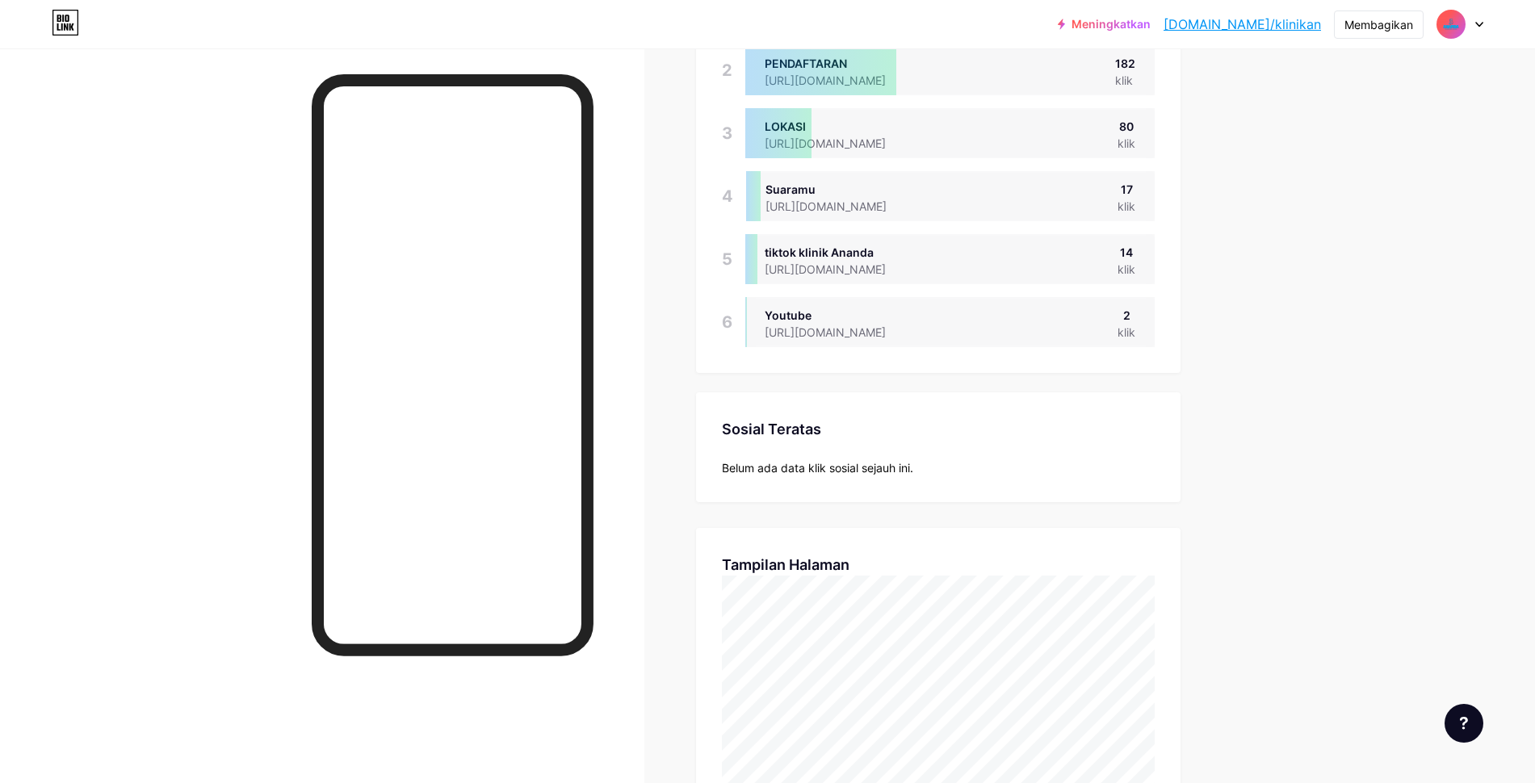
scroll to position [0, 0]
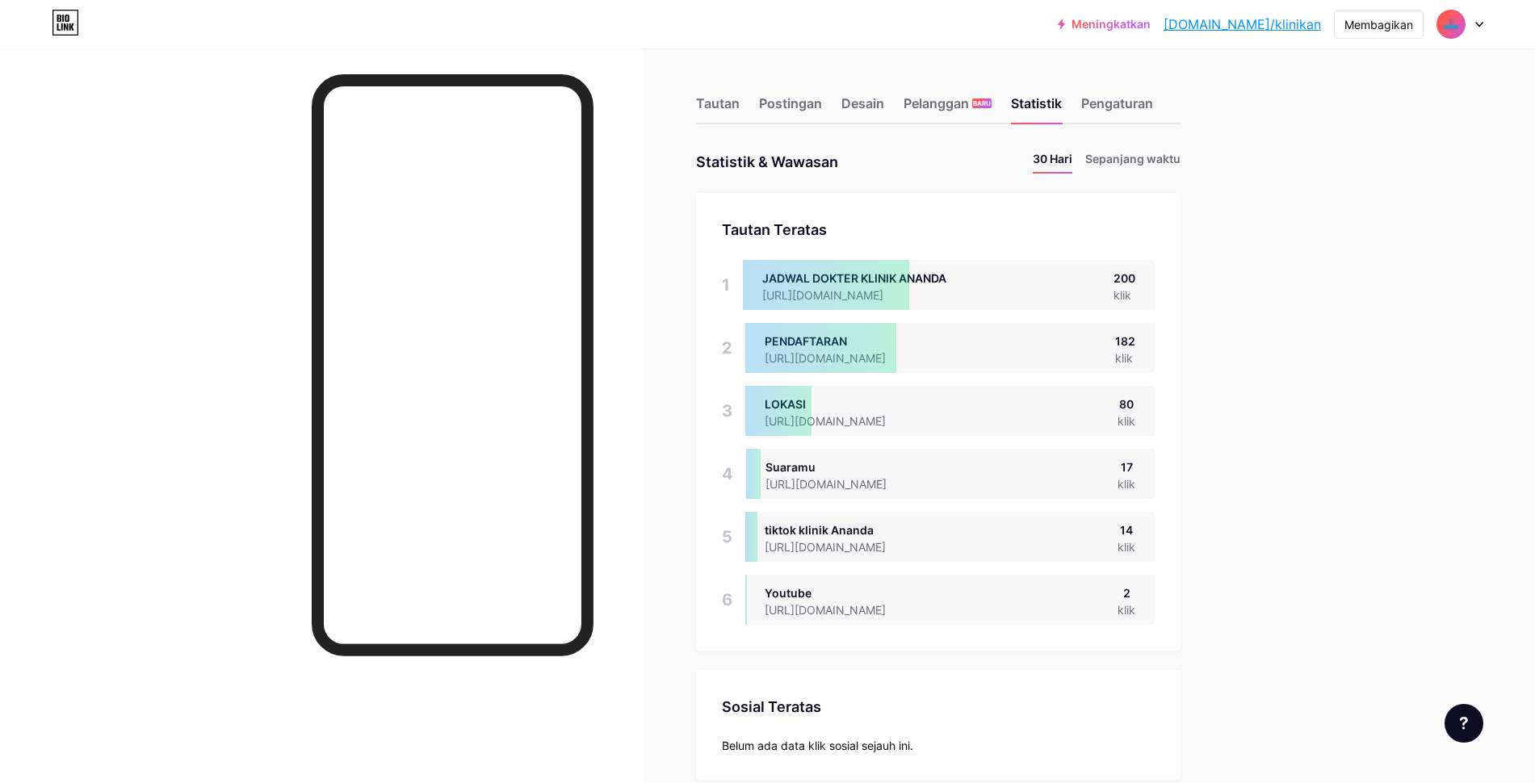
click at [1480, 29] on div at bounding box center [1460, 24] width 47 height 29
click at [733, 95] on font "Tautan" at bounding box center [718, 103] width 44 height 16
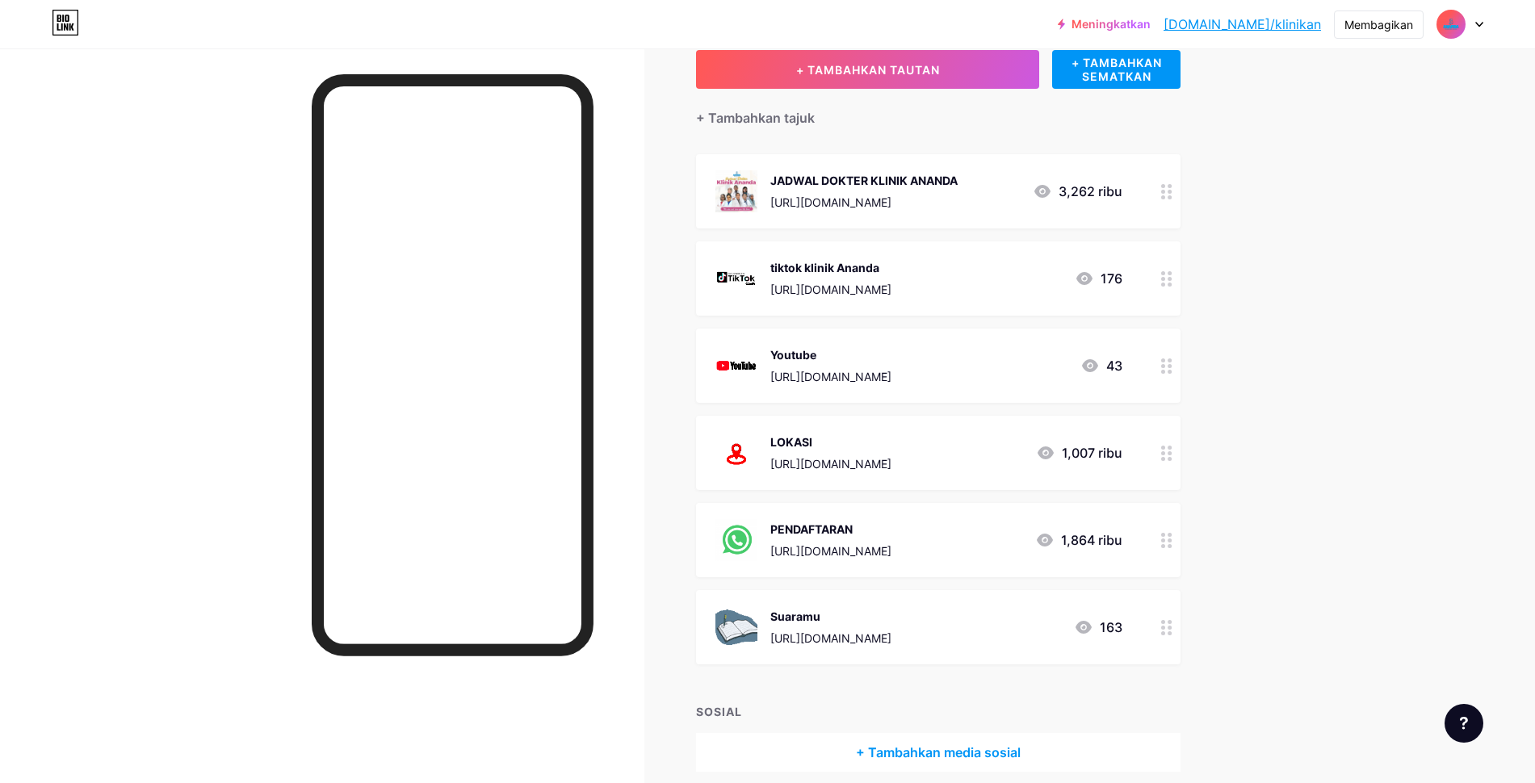
scroll to position [101, 0]
click at [439, 50] on div at bounding box center [322, 439] width 644 height 783
